Goal: Task Accomplishment & Management: Complete application form

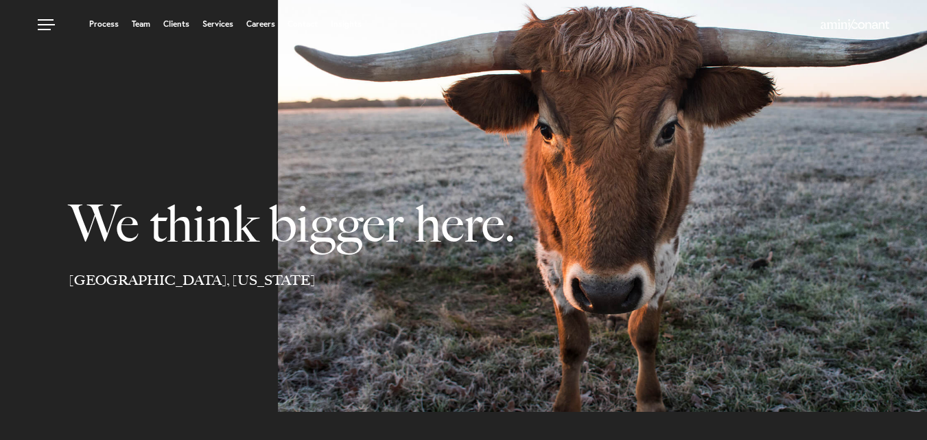
select select "Austin"
select select "Business and Civil Litigation"
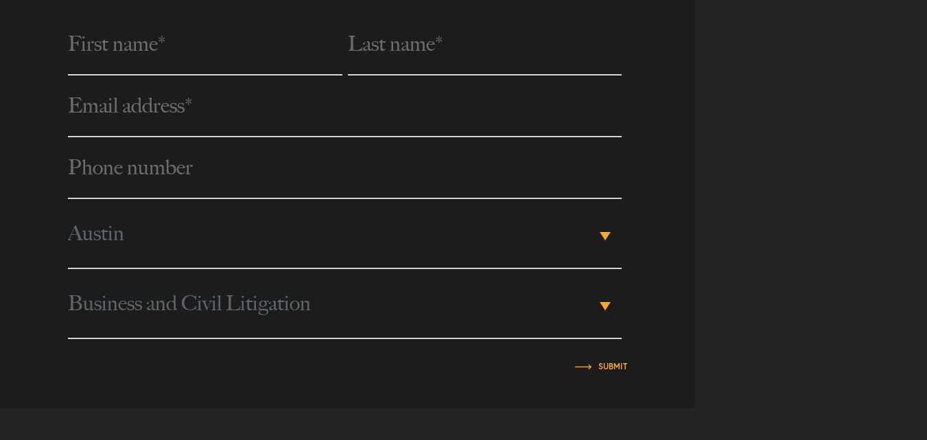
scroll to position [579, 0]
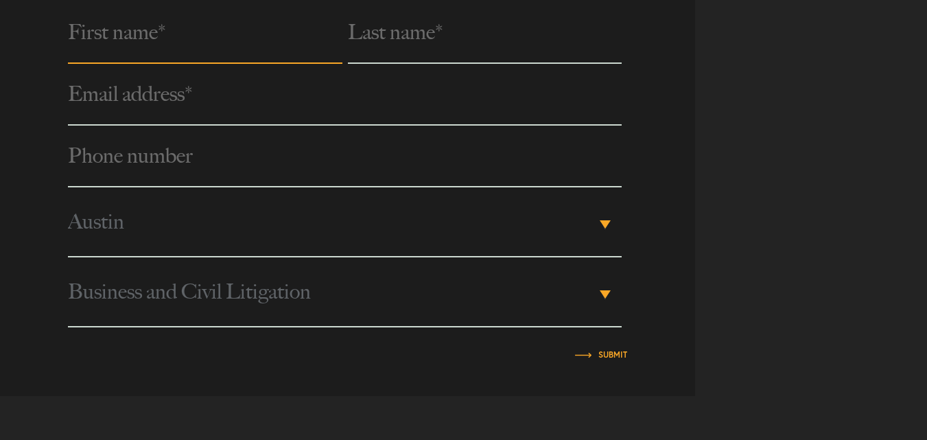
click at [143, 52] on input "text" at bounding box center [205, 33] width 274 height 62
type input "Gede"
type input "Surdama"
type input "[DOMAIN_NAME][EMAIL_ADDRESS][DOMAIN_NAME]"
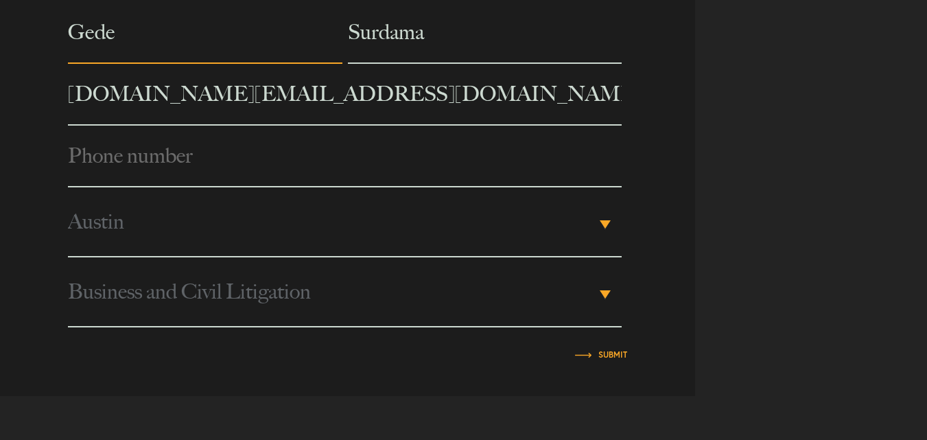
type input "089525650691"
type input "Wawan PT United"
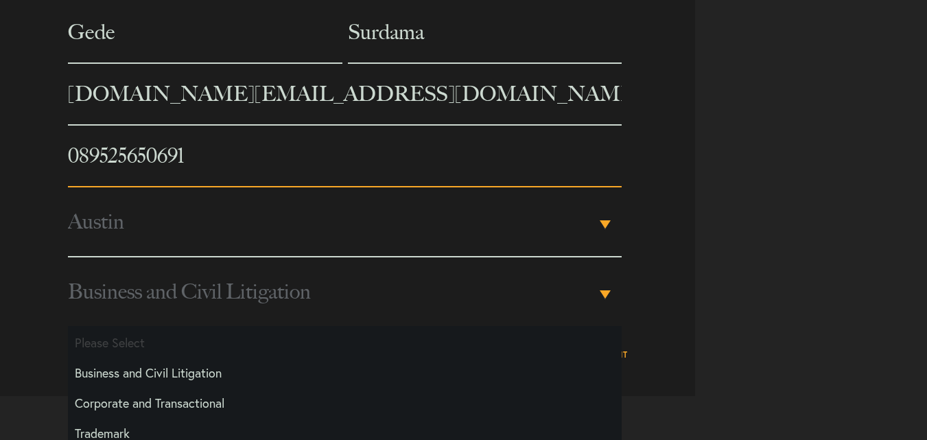
click at [89, 155] on input "089525650691" at bounding box center [344, 157] width 553 height 62
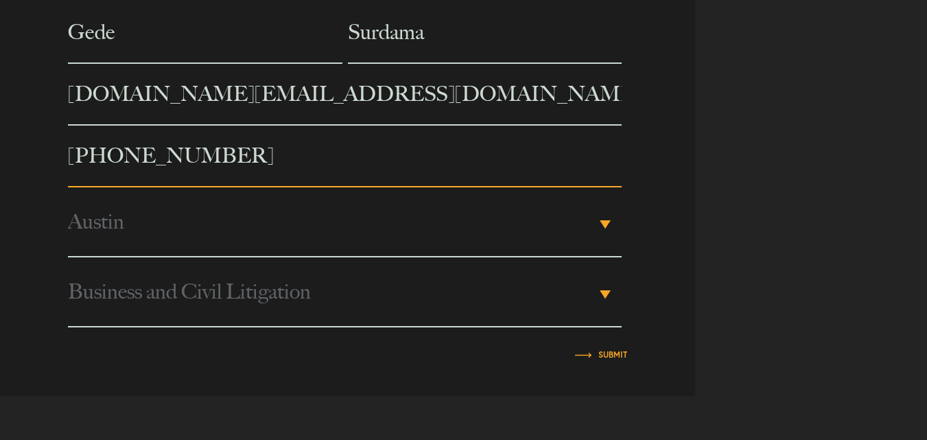
type input "[PHONE_NUMBER]"
click at [146, 233] on span "Austin" at bounding box center [331, 221] width 527 height 69
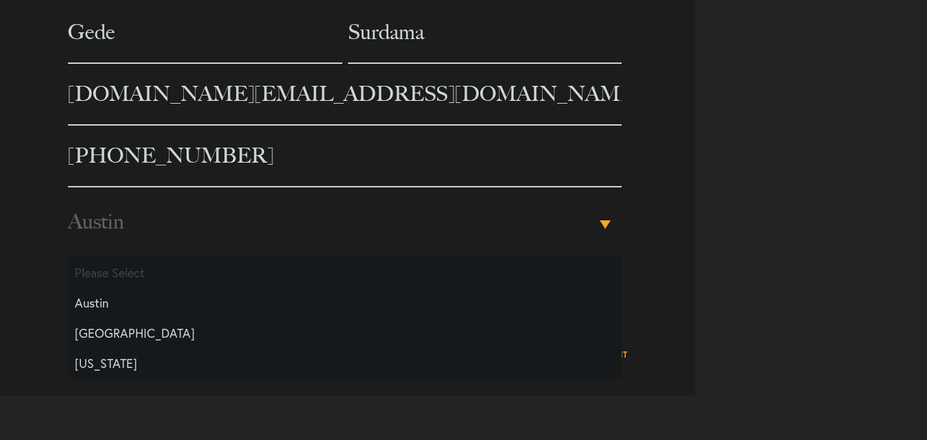
click at [146, 233] on span "Austin" at bounding box center [331, 221] width 527 height 69
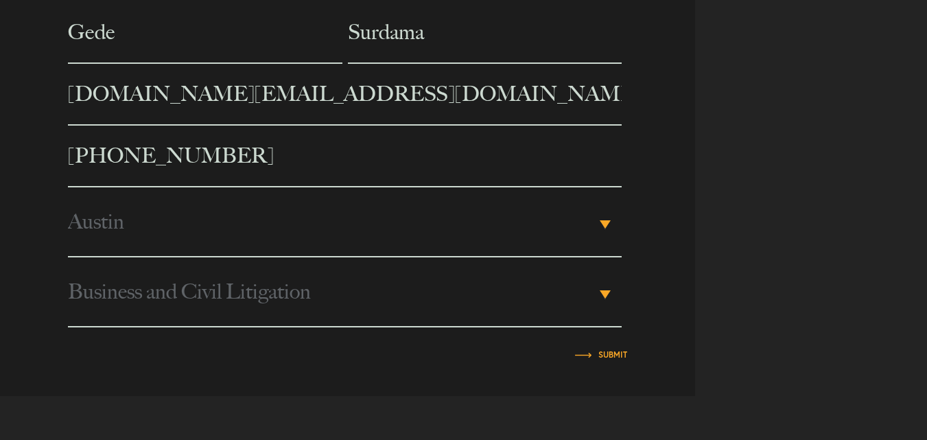
click at [258, 286] on span "Business and Civil Litigation" at bounding box center [331, 291] width 527 height 69
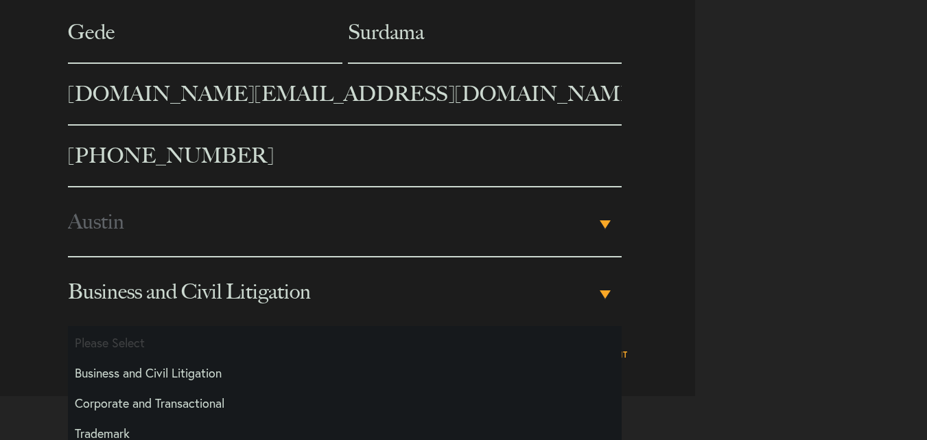
click at [235, 403] on li "Corporate and Transactional" at bounding box center [344, 403] width 553 height 30
select select "Transactional and Corporate"
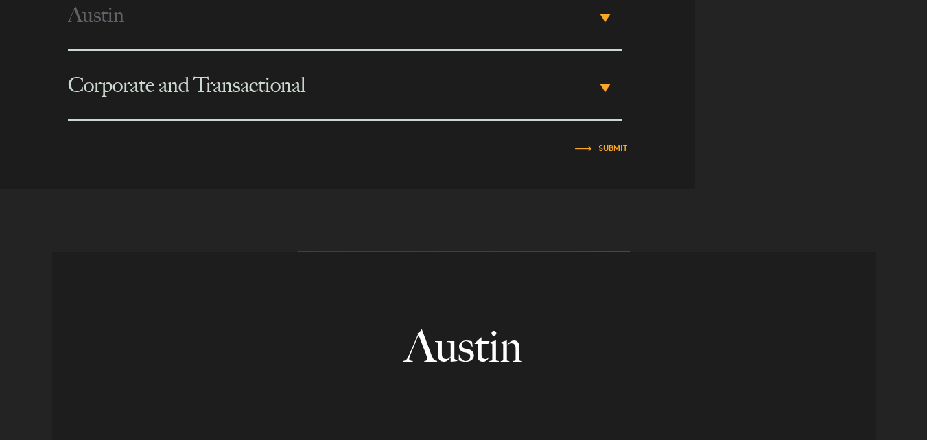
scroll to position [821, 0]
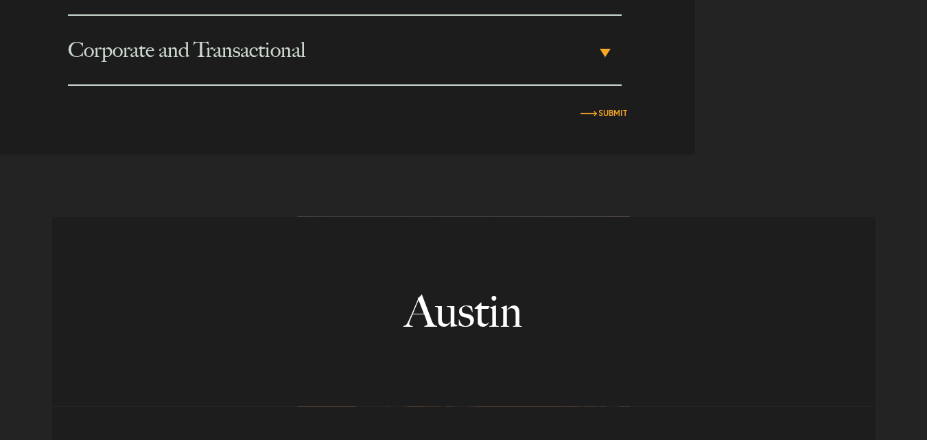
click at [601, 113] on input "Submit" at bounding box center [613, 113] width 29 height 8
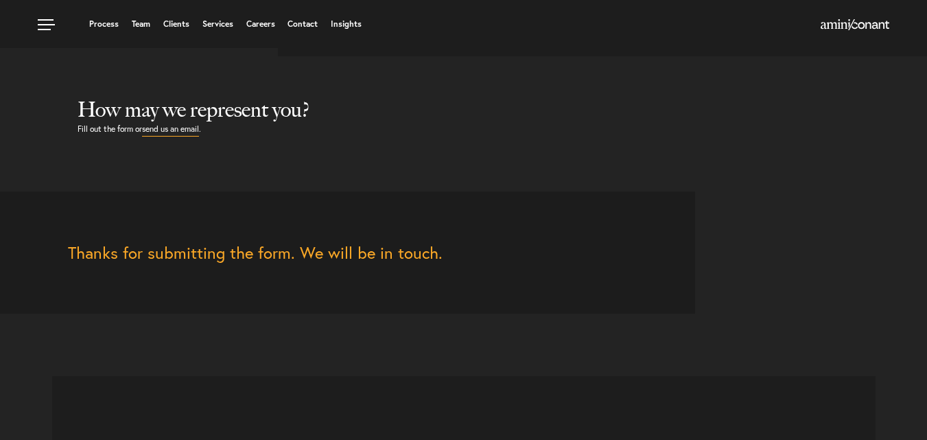
scroll to position [354, 0]
